Goal: Task Accomplishment & Management: Use online tool/utility

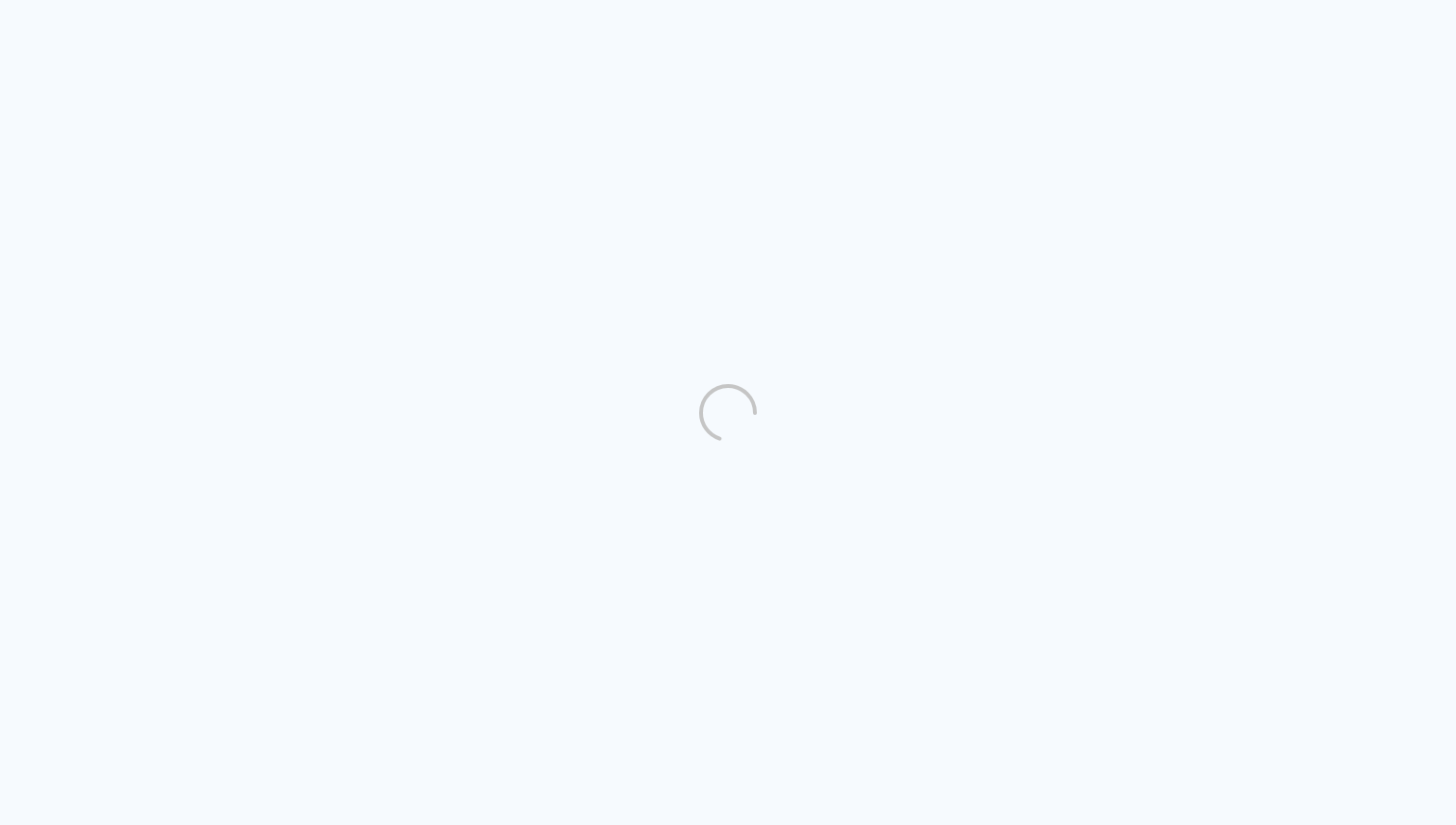
click at [1154, 319] on quentale-directory at bounding box center [728, 412] width 1456 height 825
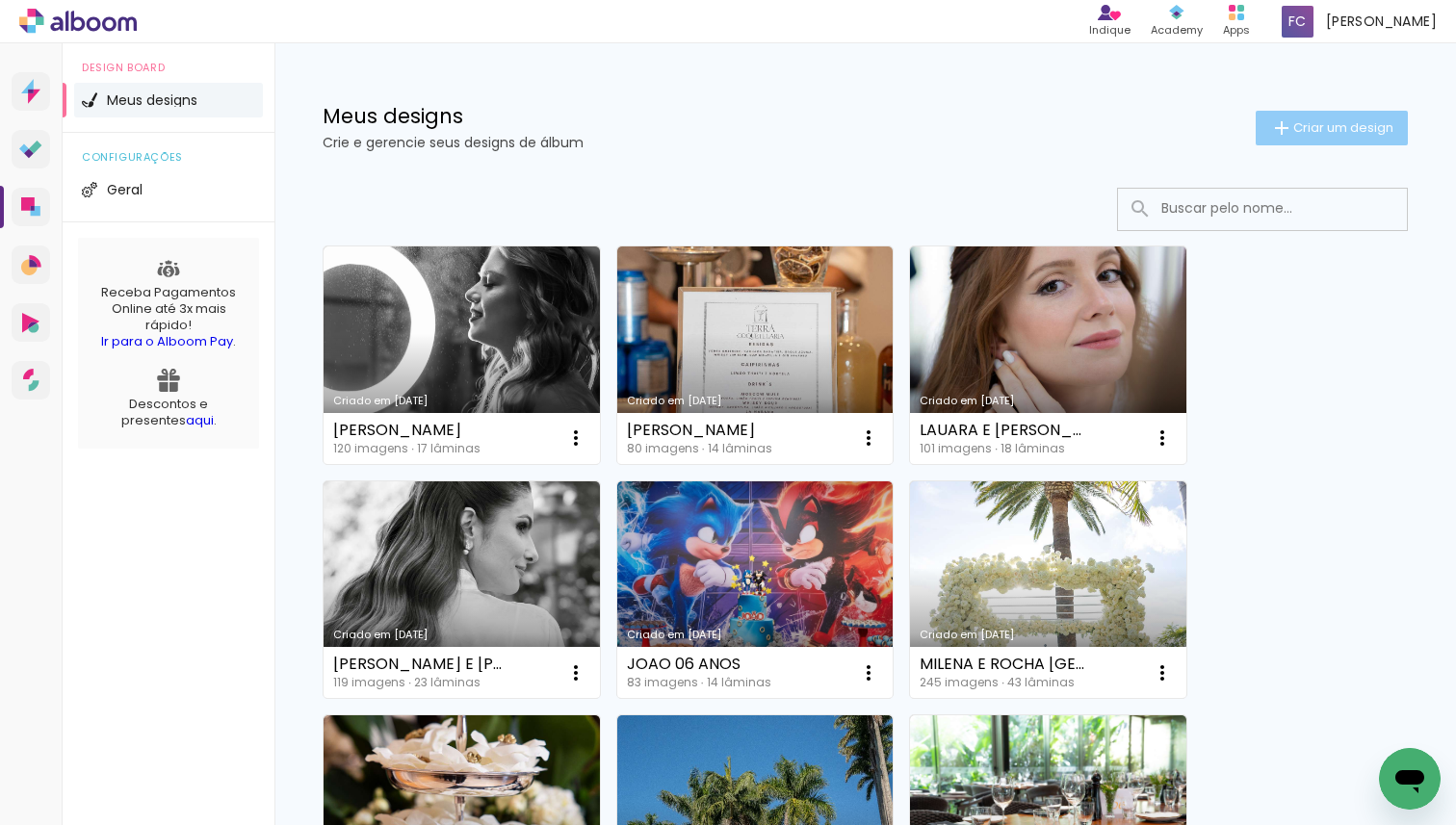
click at [1340, 121] on span "Criar um design" at bounding box center [1343, 127] width 100 height 13
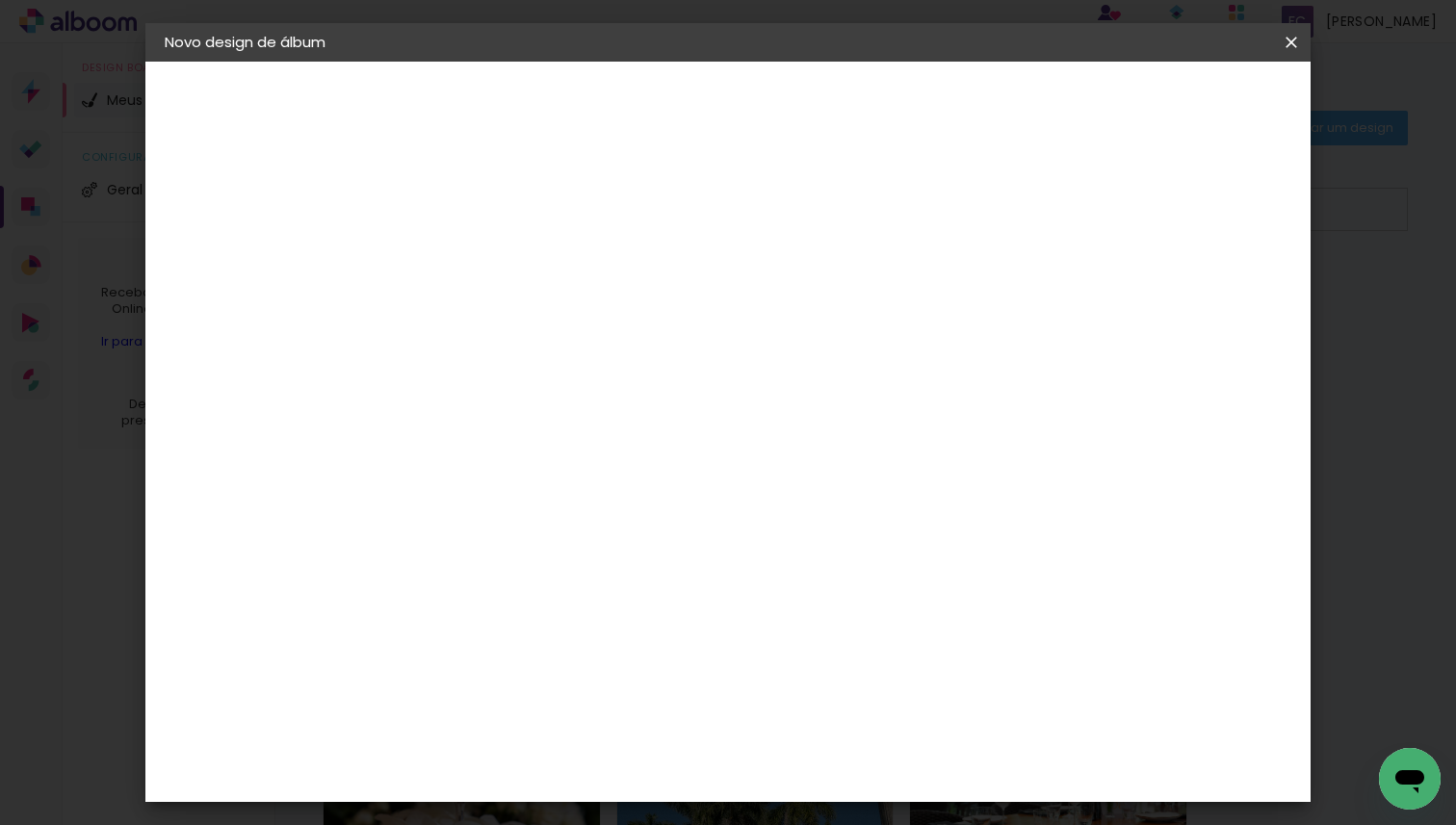
click at [479, 259] on input at bounding box center [479, 258] width 0 height 30
type input "HELENA E IVAN"
type paper-input "HELENA E IVAN"
click at [0, 0] on slot "Avançar" at bounding box center [0, 0] width 0 height 0
click at [0, 0] on slot "Tamanho Livre" at bounding box center [0, 0] width 0 height 0
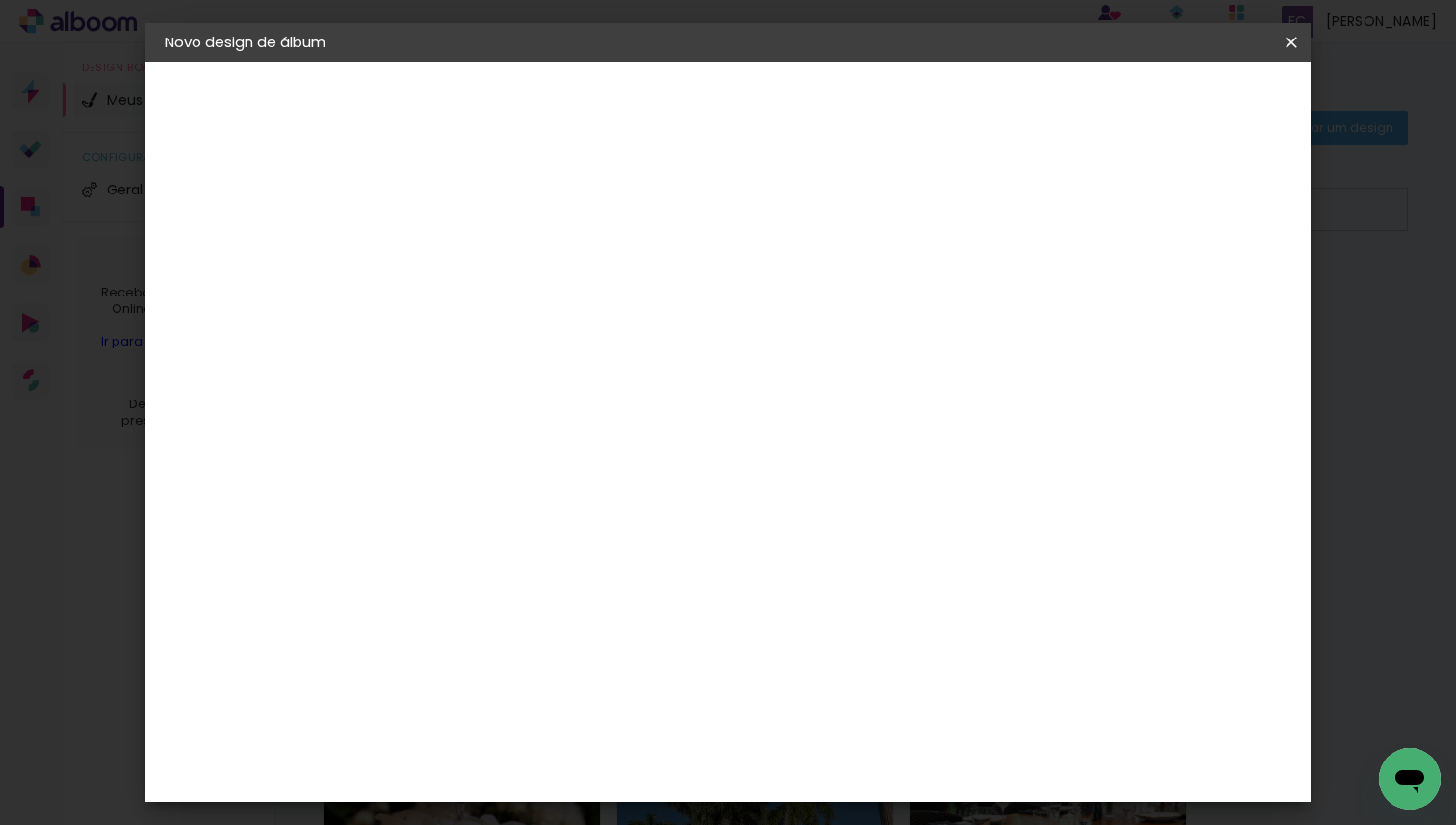
click at [632, 321] on paper-input-container "País de atuação Brasil" at bounding box center [528, 308] width 208 height 43
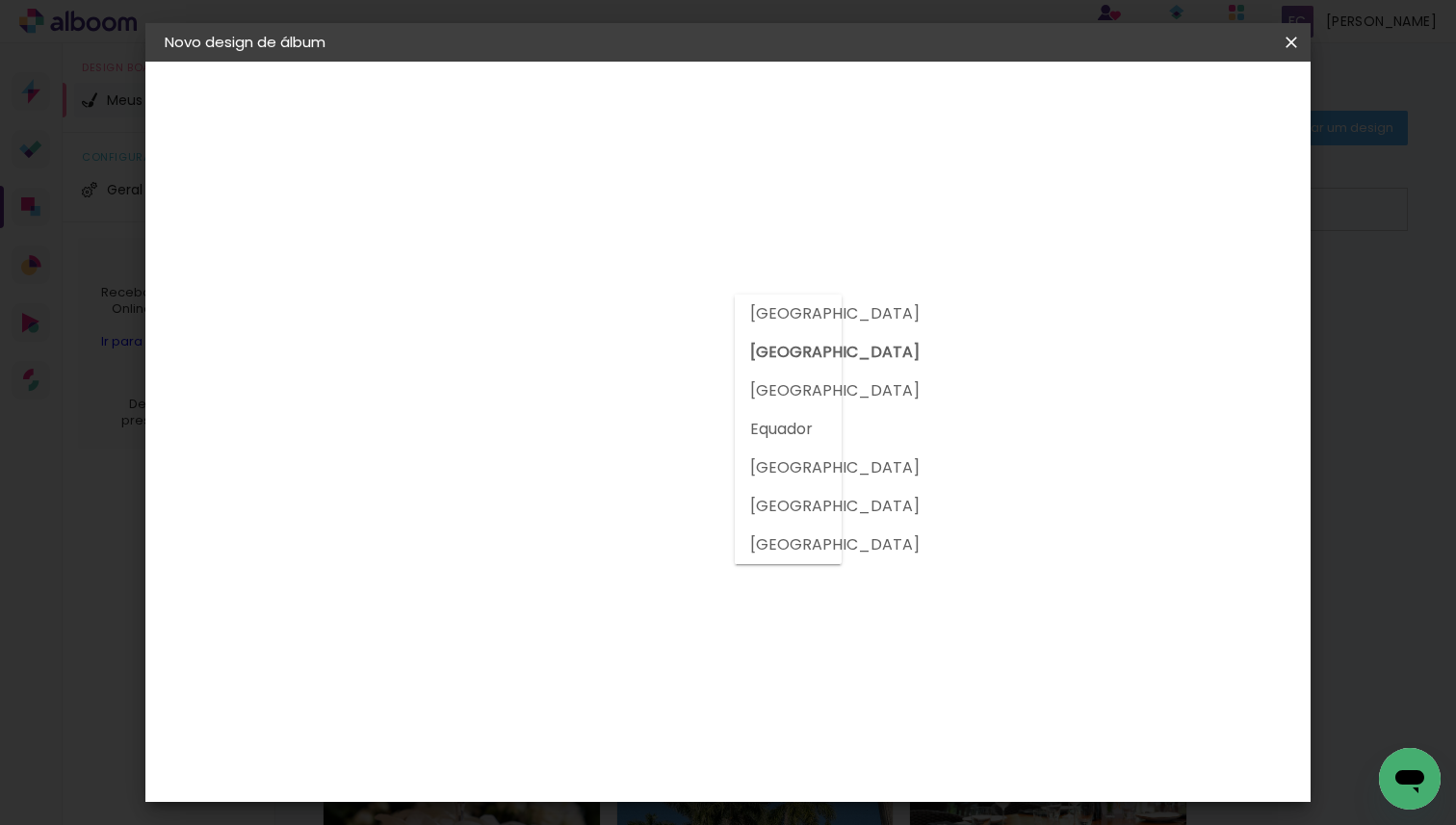
click at [0, 0] on slot "Brasil" at bounding box center [0, 0] width 0 height 0
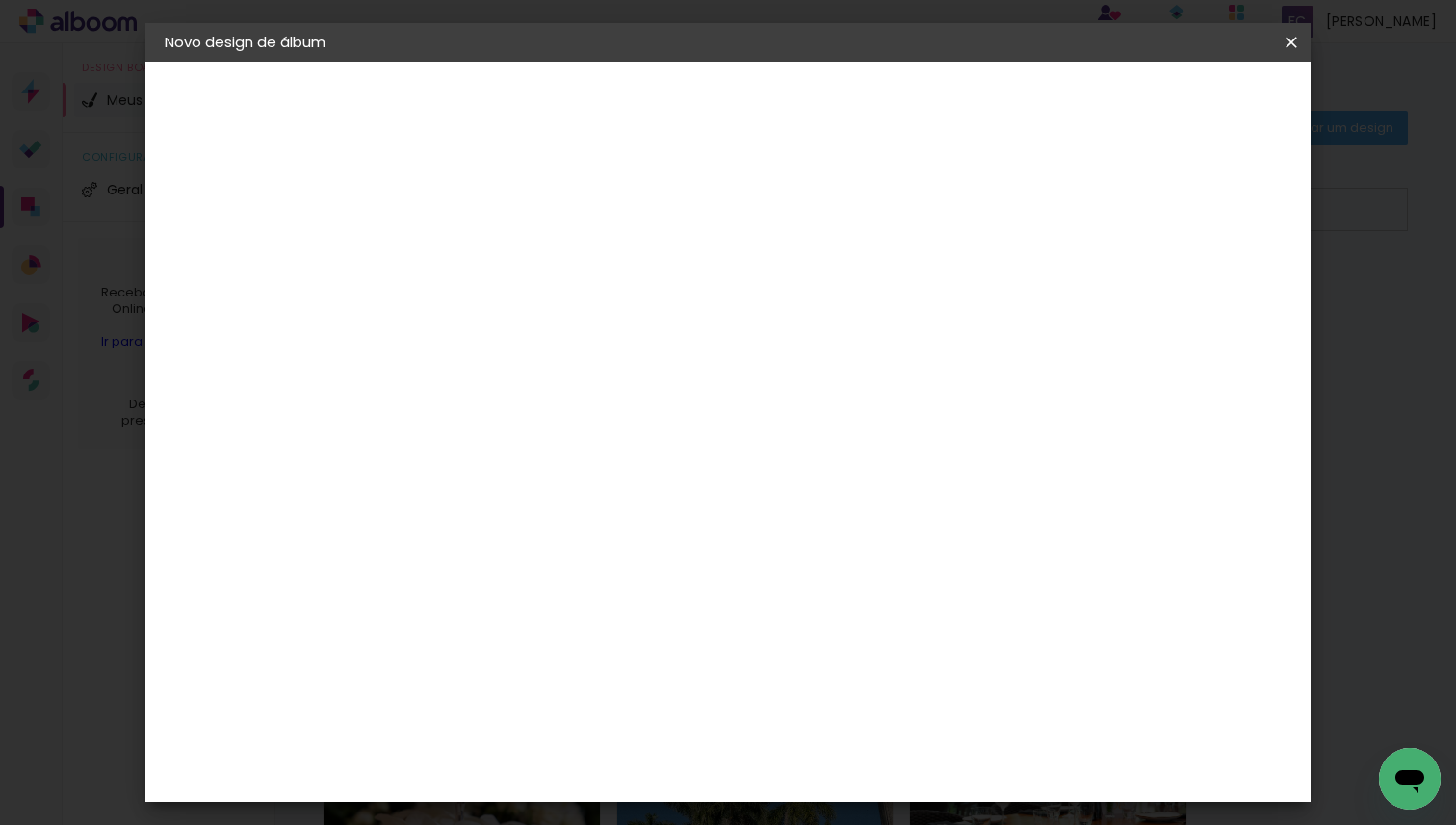
click at [626, 364] on input at bounding box center [529, 366] width 195 height 24
type input "E"
type input "VIA"
type paper-input "VIA"
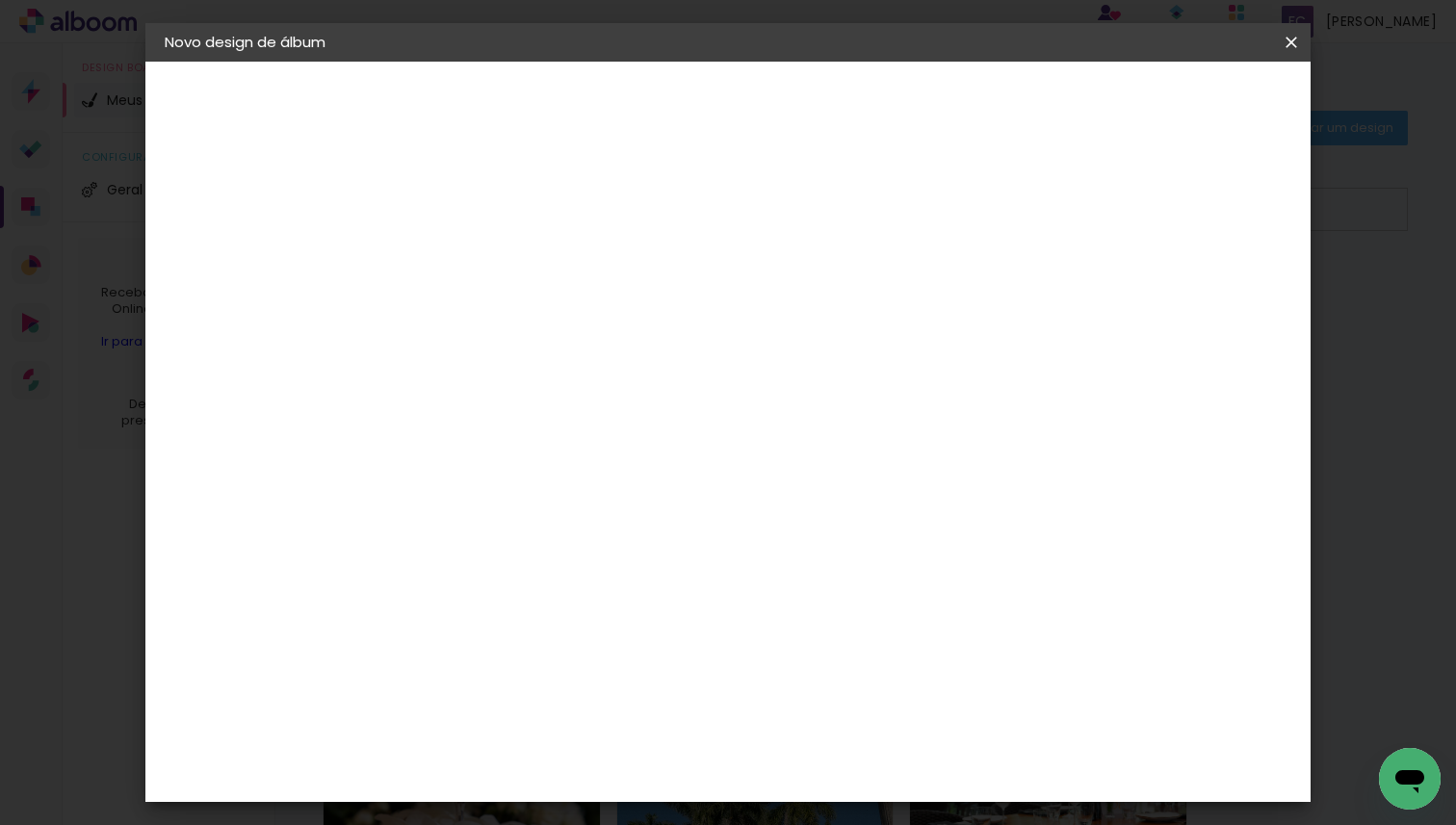
click at [523, 437] on div "Viacolor" at bounding box center [498, 435] width 62 height 16
click at [0, 0] on slot "Tamanho Livre" at bounding box center [0, 0] width 0 height 0
click at [594, 440] on paper-item "Viacolor" at bounding box center [510, 434] width 170 height 42
click at [0, 0] on slot "Avançar" at bounding box center [0, 0] width 0 height 0
click at [555, 328] on input "text" at bounding box center [517, 335] width 75 height 30
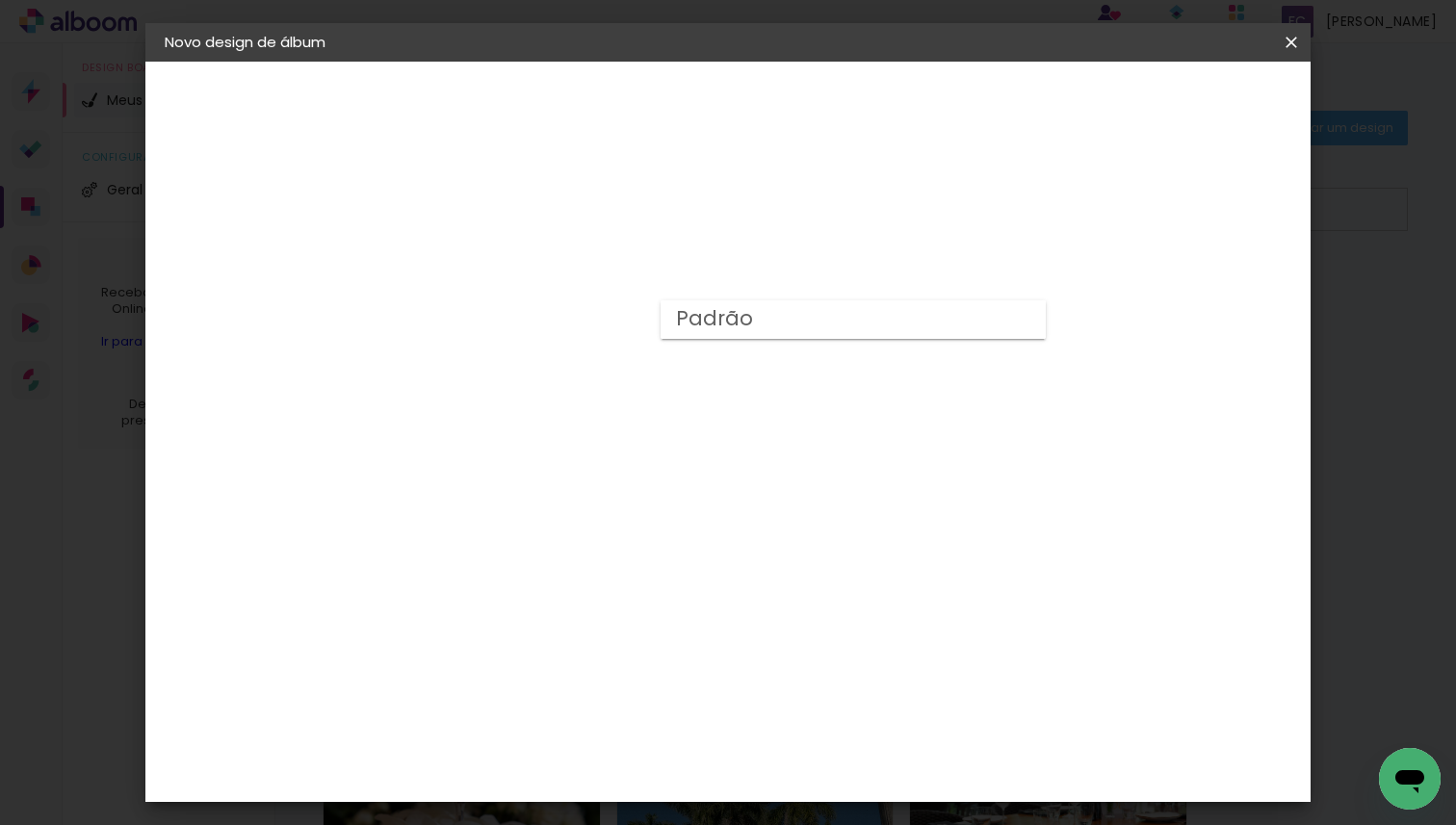
click at [632, 273] on div "Opções disponíveis Padrão Tamanho Escolha o tamanho" at bounding box center [528, 366] width 208 height 359
click at [555, 320] on input "text" at bounding box center [517, 335] width 75 height 30
click at [968, 317] on paper-item "Padrão" at bounding box center [853, 319] width 385 height 39
type input "Padrão"
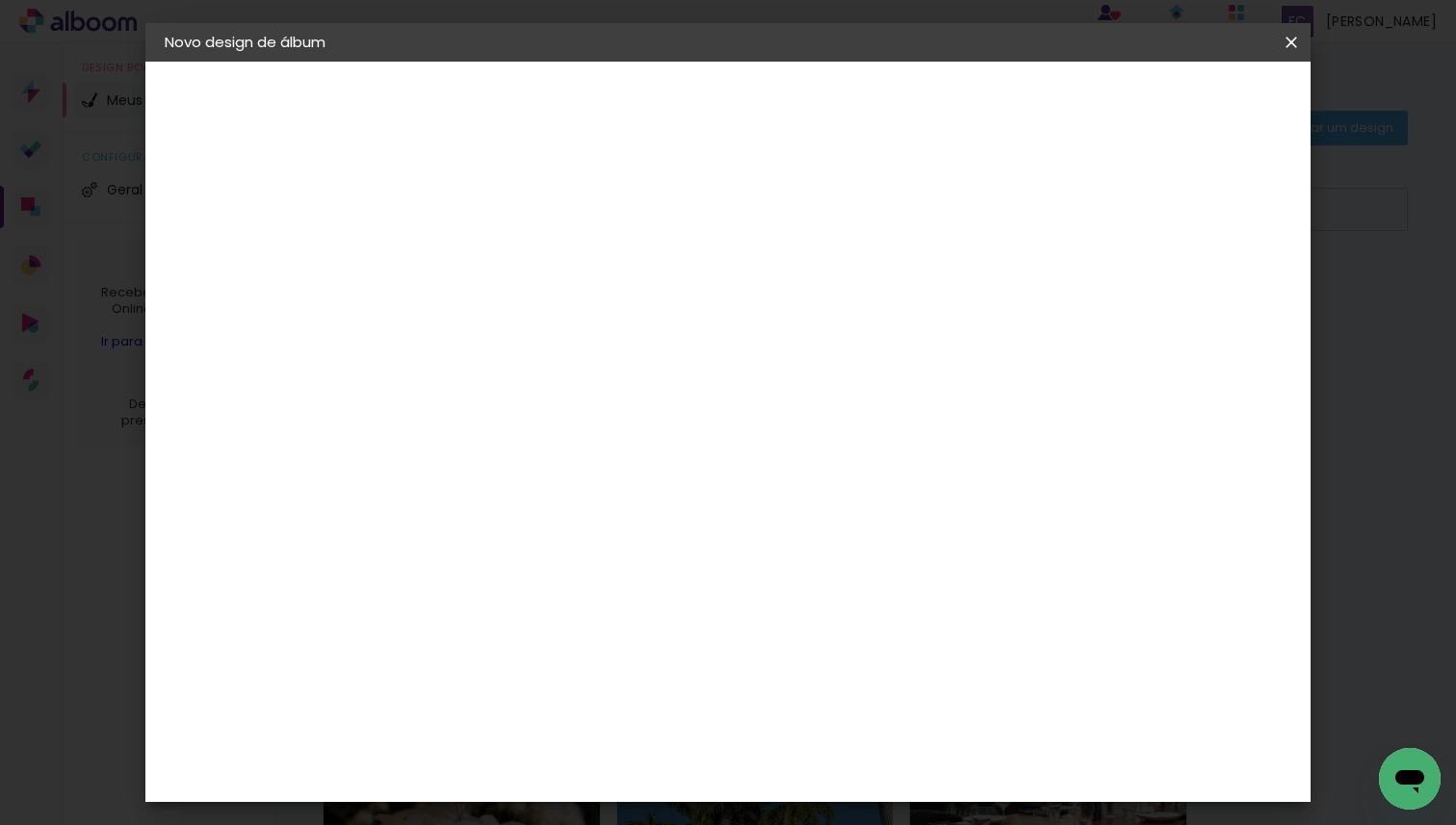
click at [609, 794] on span "30 × 30" at bounding box center [564, 819] width 90 height 51
click at [0, 0] on slot "Avançar" at bounding box center [0, 0] width 0 height 0
click at [1076, 204] on div at bounding box center [1067, 208] width 18 height 18
type paper-checkbox "on"
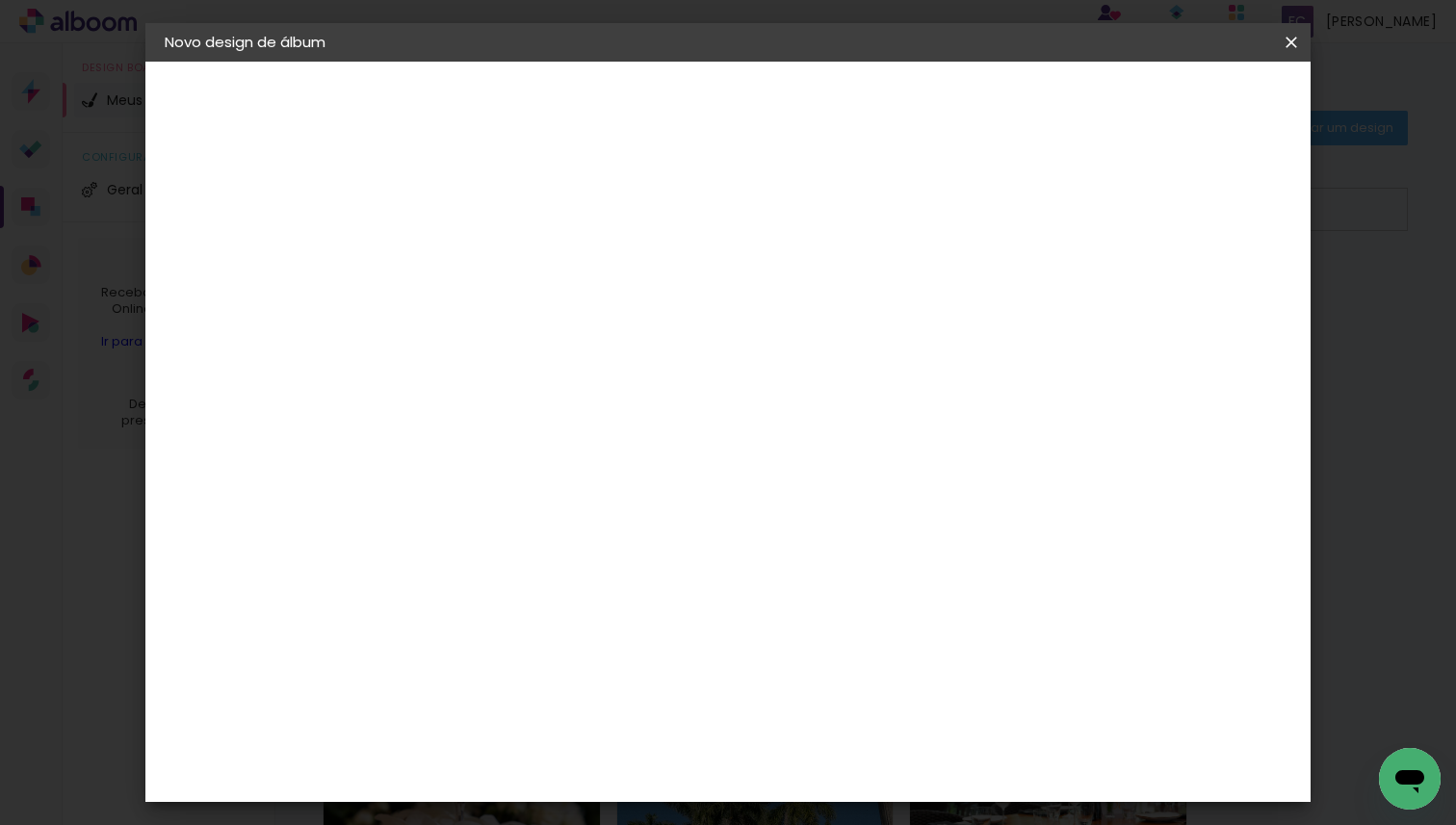
click at [506, 170] on div "mm Mostrar sangria 30.3 cm Largura da página 30.5 cm Altura 60.6 cm Largura da …" at bounding box center [814, 143] width 837 height 164
click at [509, 204] on div "mm" at bounding box center [514, 207] width 31 height 16
type input "1"
type paper-input "1"
click at [487, 214] on input "1" at bounding box center [465, 207] width 66 height 24
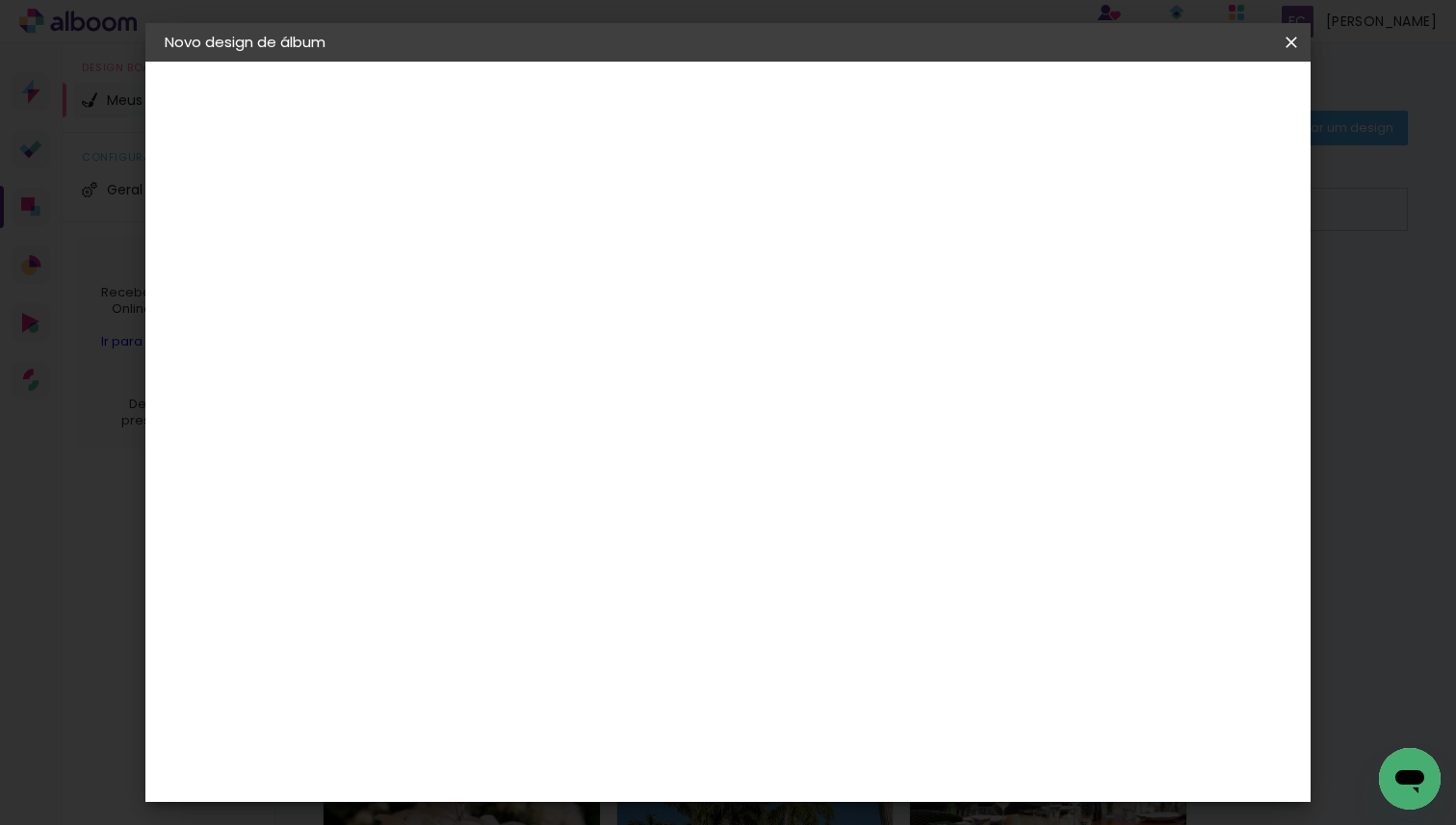
type input "0"
type paper-input "0"
click at [487, 214] on input "0" at bounding box center [465, 207] width 66 height 24
type input "1"
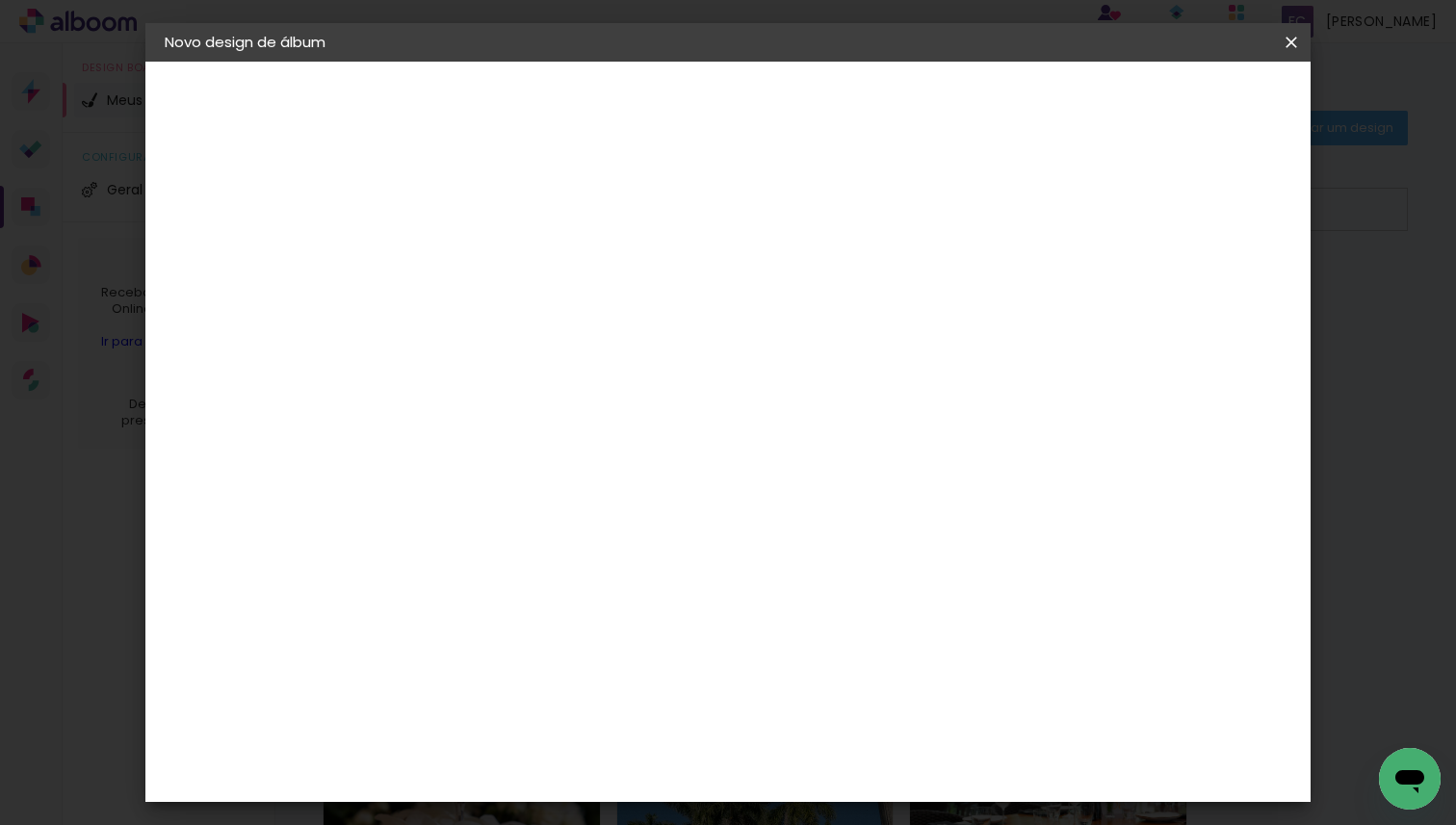
type paper-input "1"
click at [486, 199] on input "1" at bounding box center [465, 207] width 66 height 24
type input "2"
type paper-input "2"
click at [486, 199] on input "2" at bounding box center [465, 207] width 66 height 24
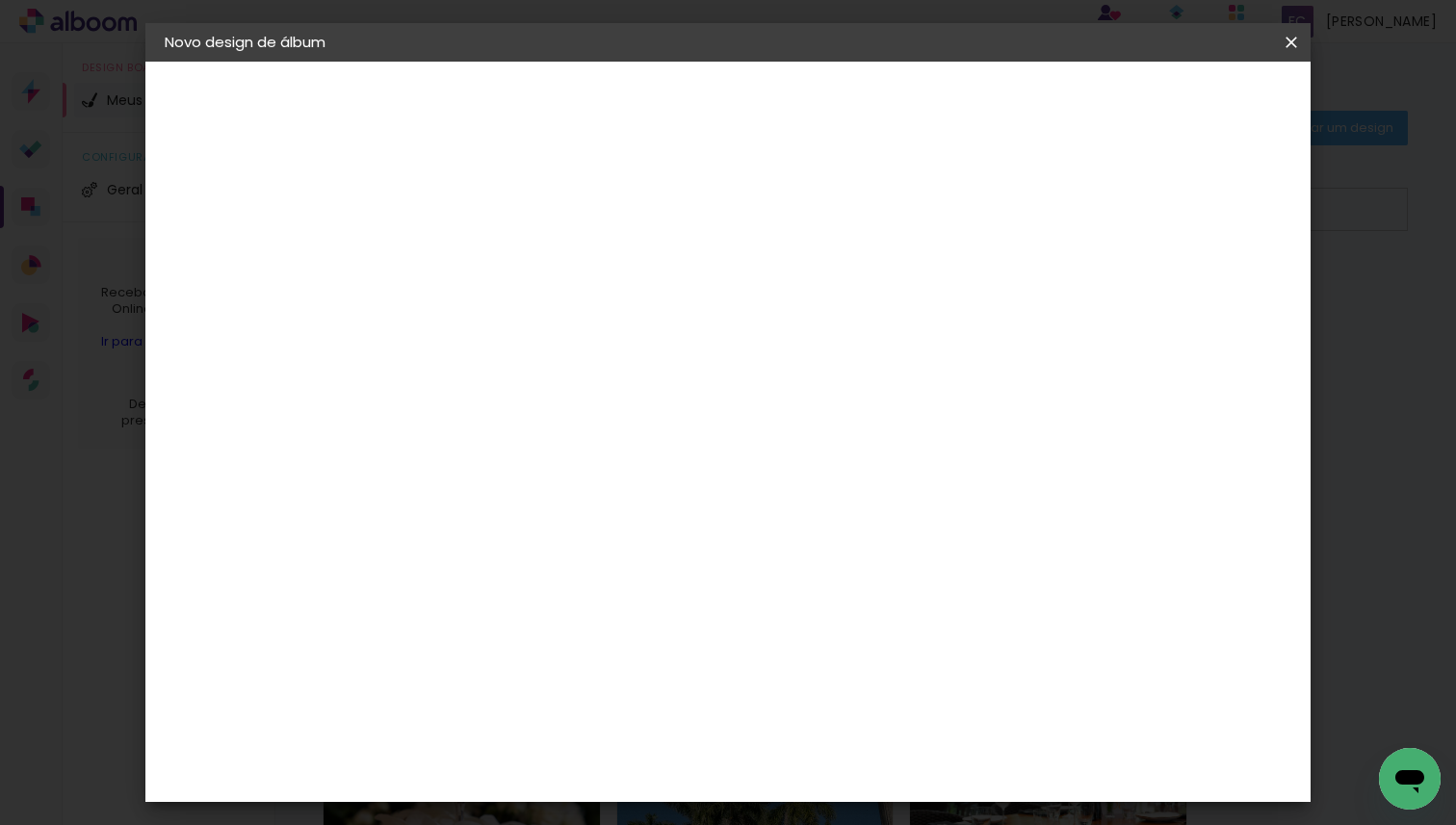
type input "3"
type paper-input "3"
click at [486, 199] on input "3" at bounding box center [465, 207] width 66 height 24
type input "4"
type paper-input "4"
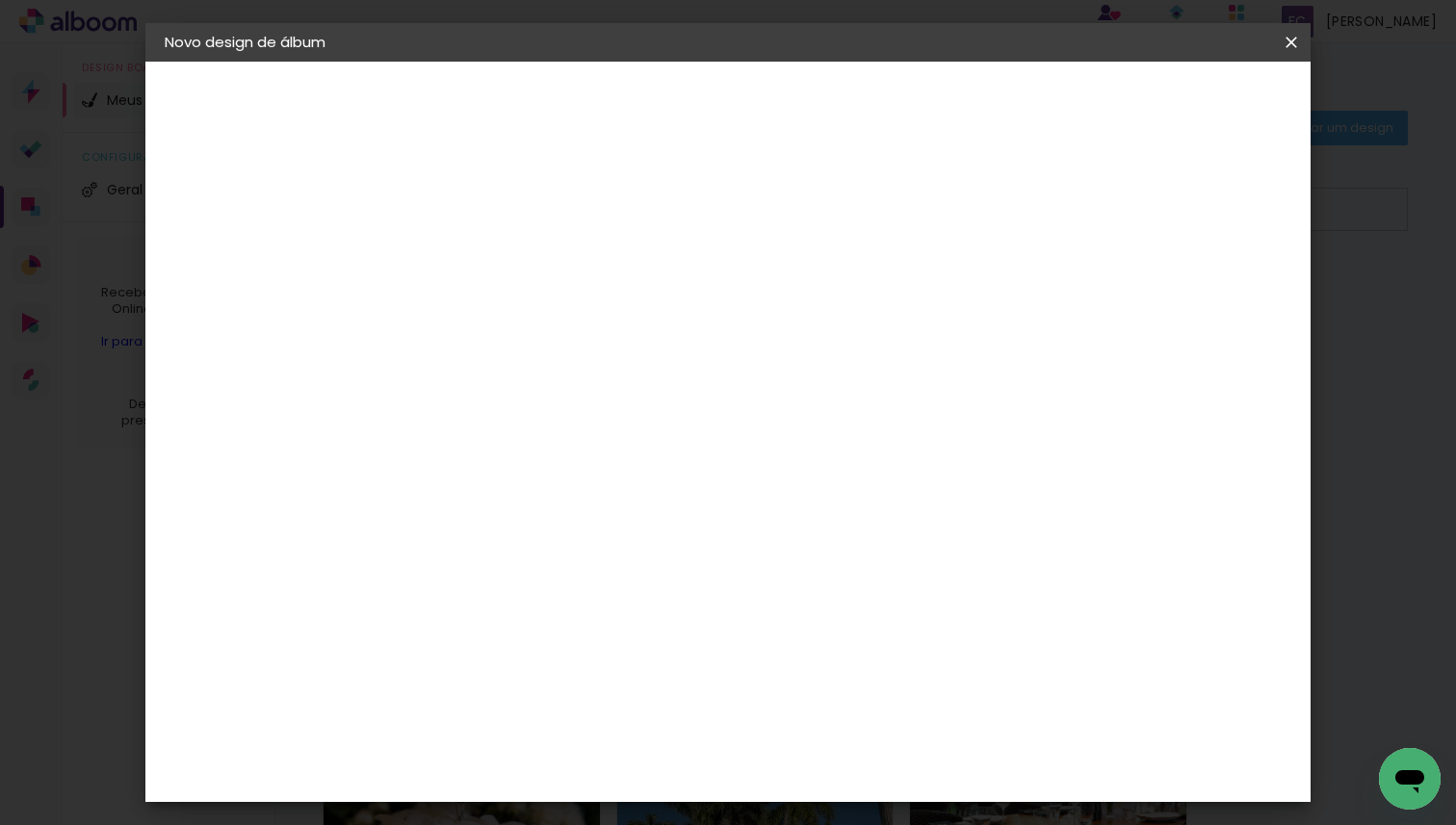
click at [486, 199] on input "4" at bounding box center [465, 207] width 66 height 24
type input "5"
type paper-input "5"
click at [486, 199] on input "5" at bounding box center [465, 207] width 66 height 24
type input "6"
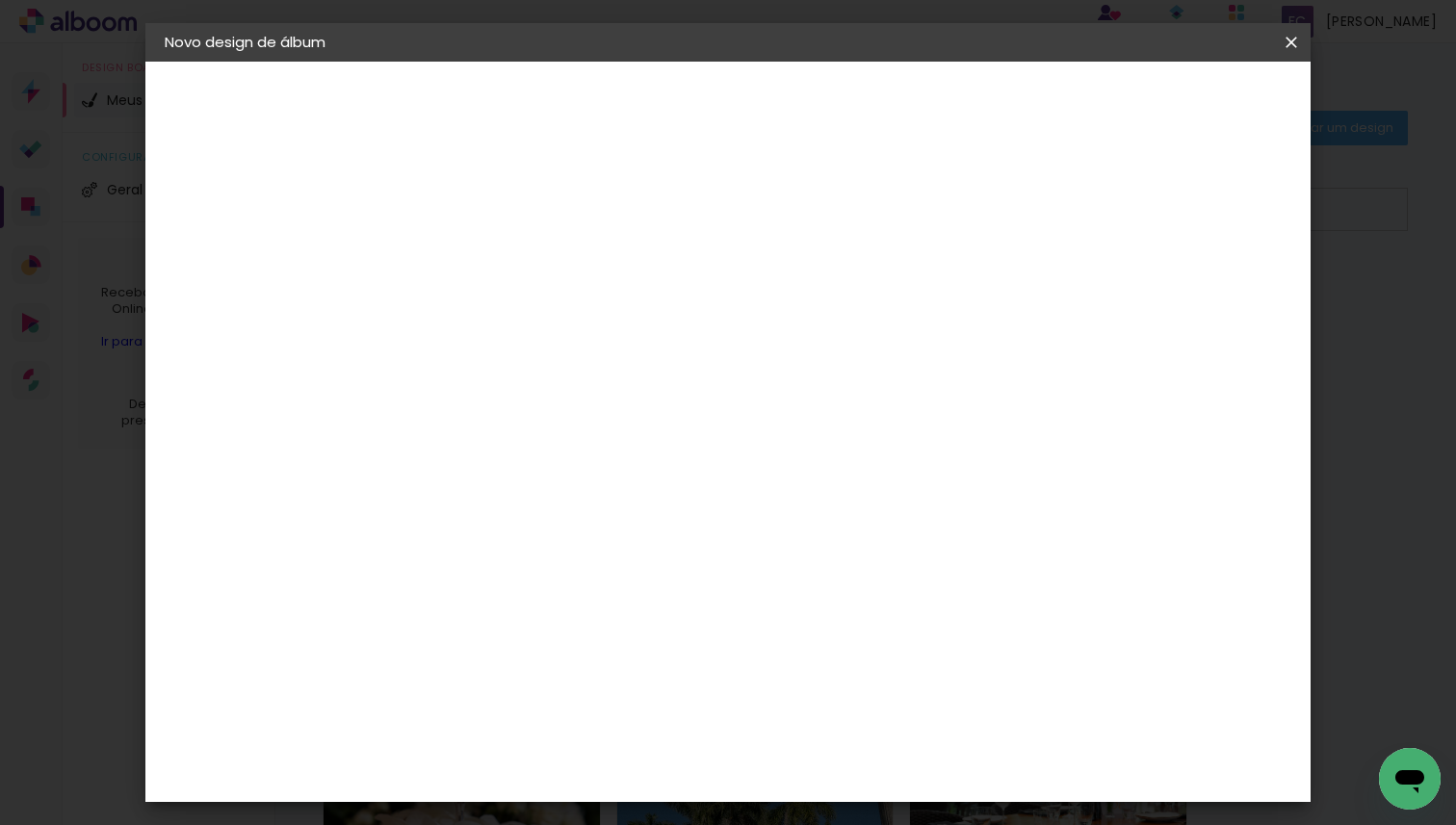
type paper-input "6"
click at [486, 199] on input "6" at bounding box center [465, 207] width 66 height 24
click at [1204, 92] on paper-button "Iniciar design" at bounding box center [1140, 102] width 126 height 33
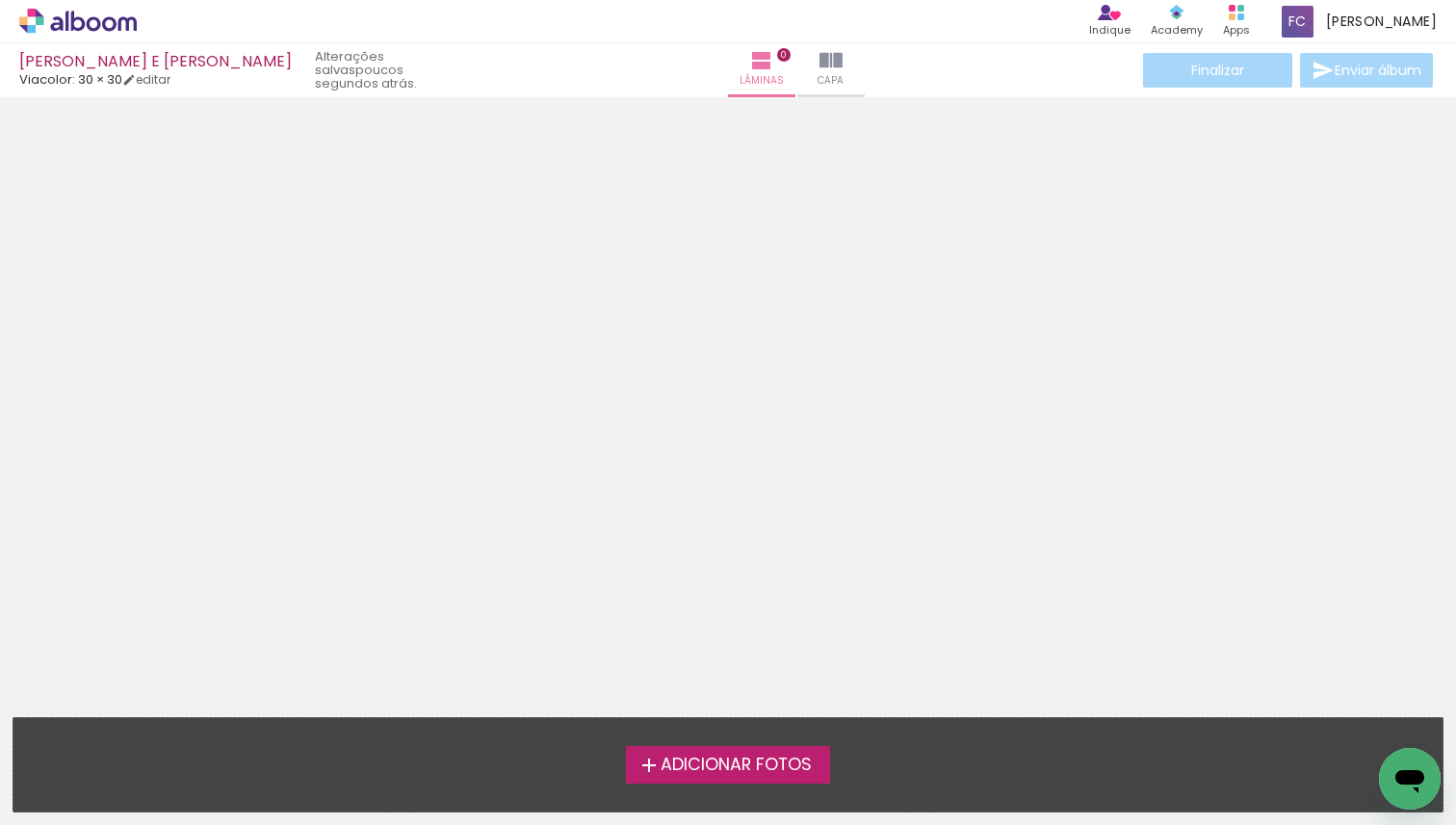
click at [672, 760] on span "Adicionar Fotos" at bounding box center [736, 766] width 151 height 18
click at [0, 0] on input "file" at bounding box center [0, 0] width 0 height 0
